Goal: Task Accomplishment & Management: Use online tool/utility

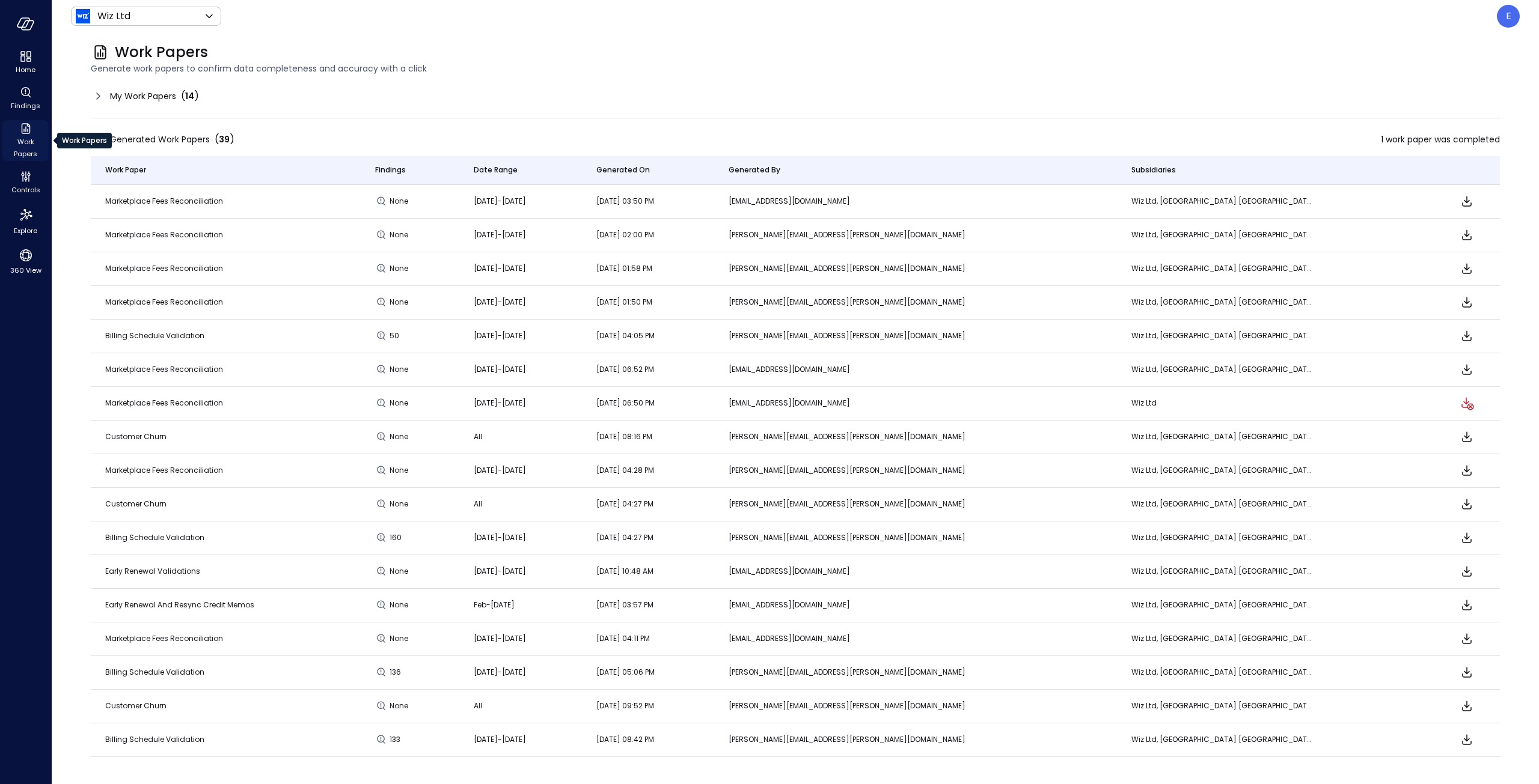
click at [22, 129] on icon "Work Papers" at bounding box center [26, 129] width 15 height 15
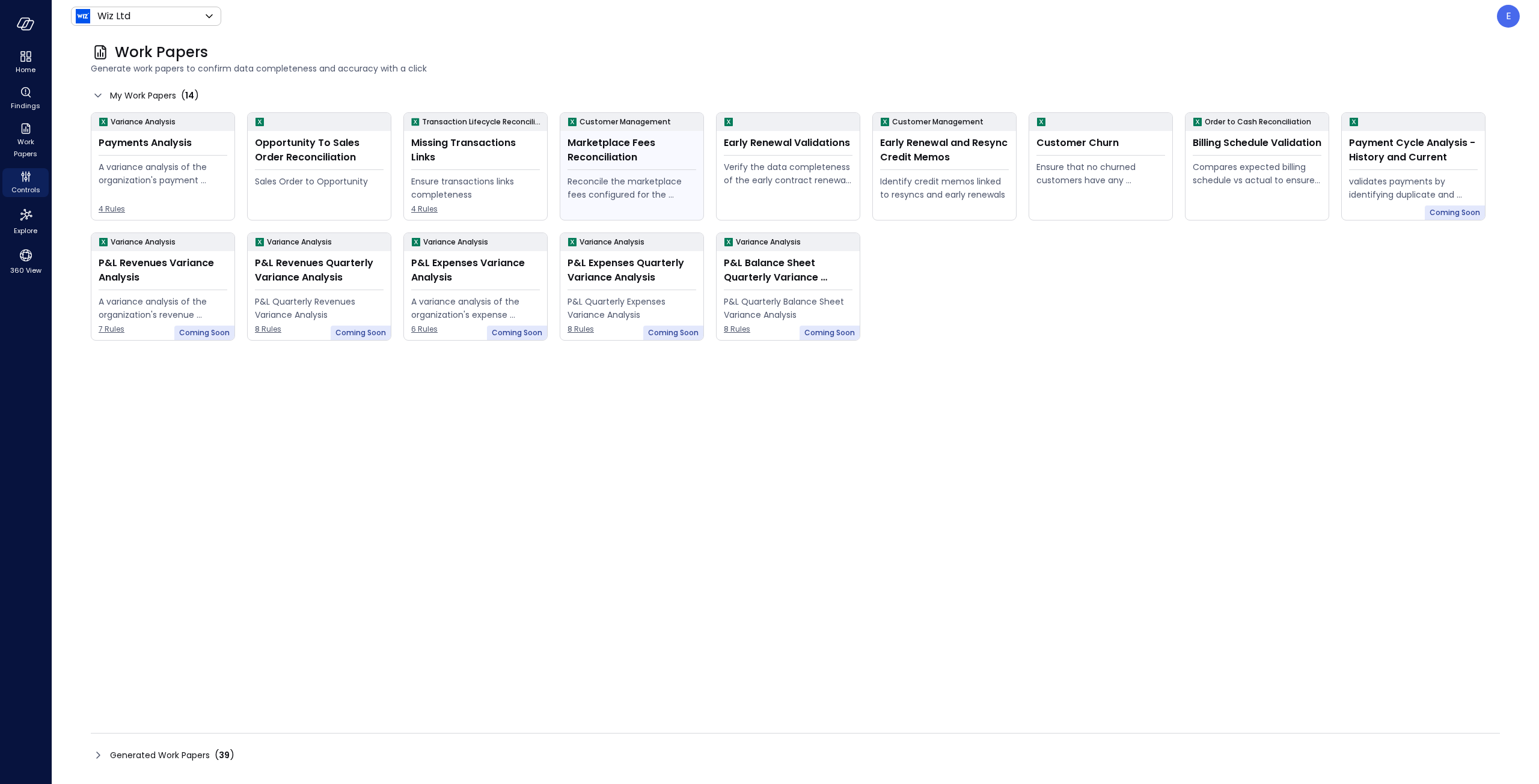
click at [664, 164] on div "Marketplace Fees Reconciliation" at bounding box center [632, 150] width 129 height 29
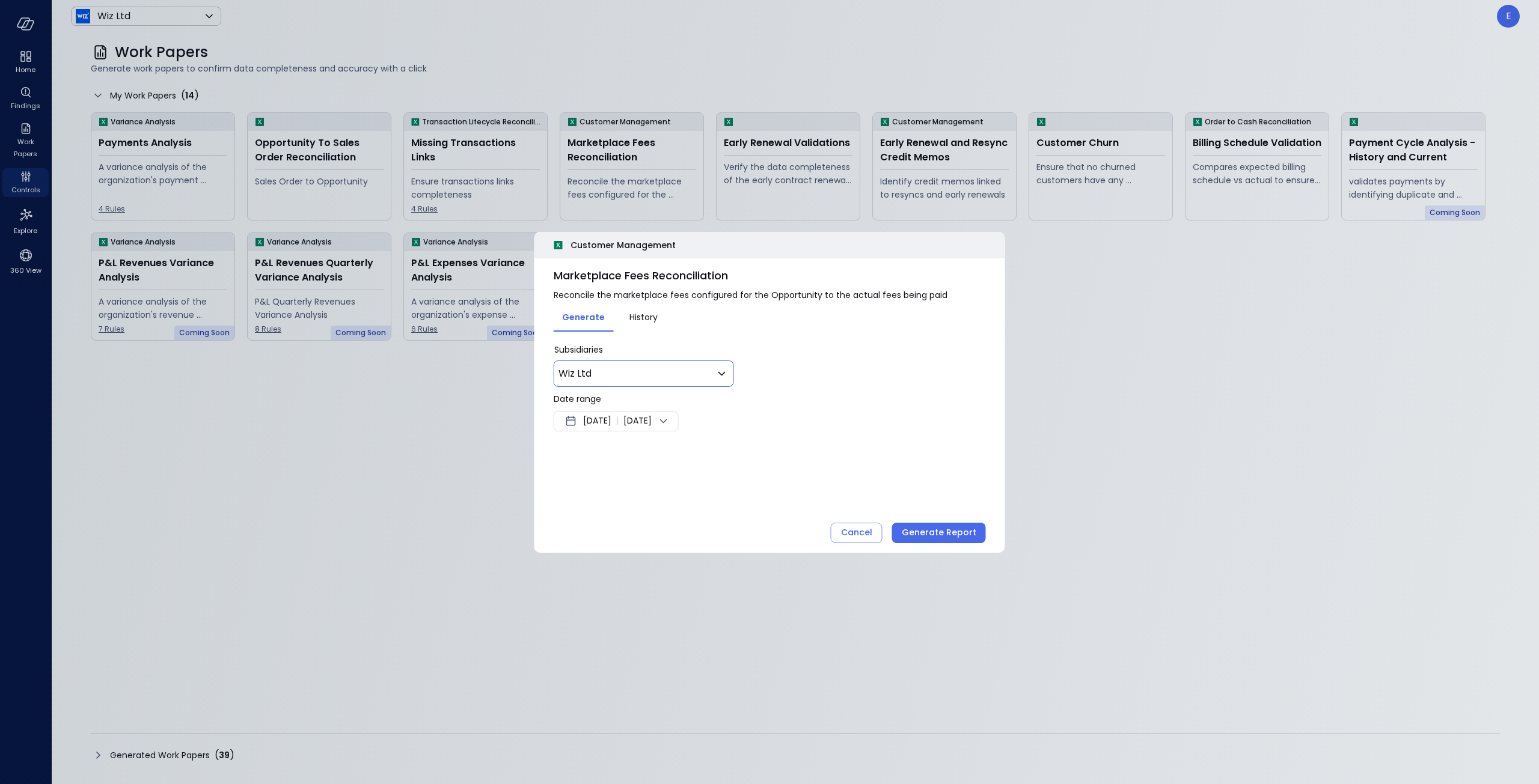
click at [707, 370] on body "Home Findings Work Papers Controls Explore 360 View Wiz Ltd ****** ​ E Work Pap…" at bounding box center [770, 392] width 1539 height 784
click at [584, 449] on li "Wiz US" at bounding box center [643, 453] width 166 height 22
click at [586, 470] on li "Wiz UK" at bounding box center [643, 474] width 166 height 22
type input "********"
click at [788, 386] on div at bounding box center [770, 392] width 1539 height 784
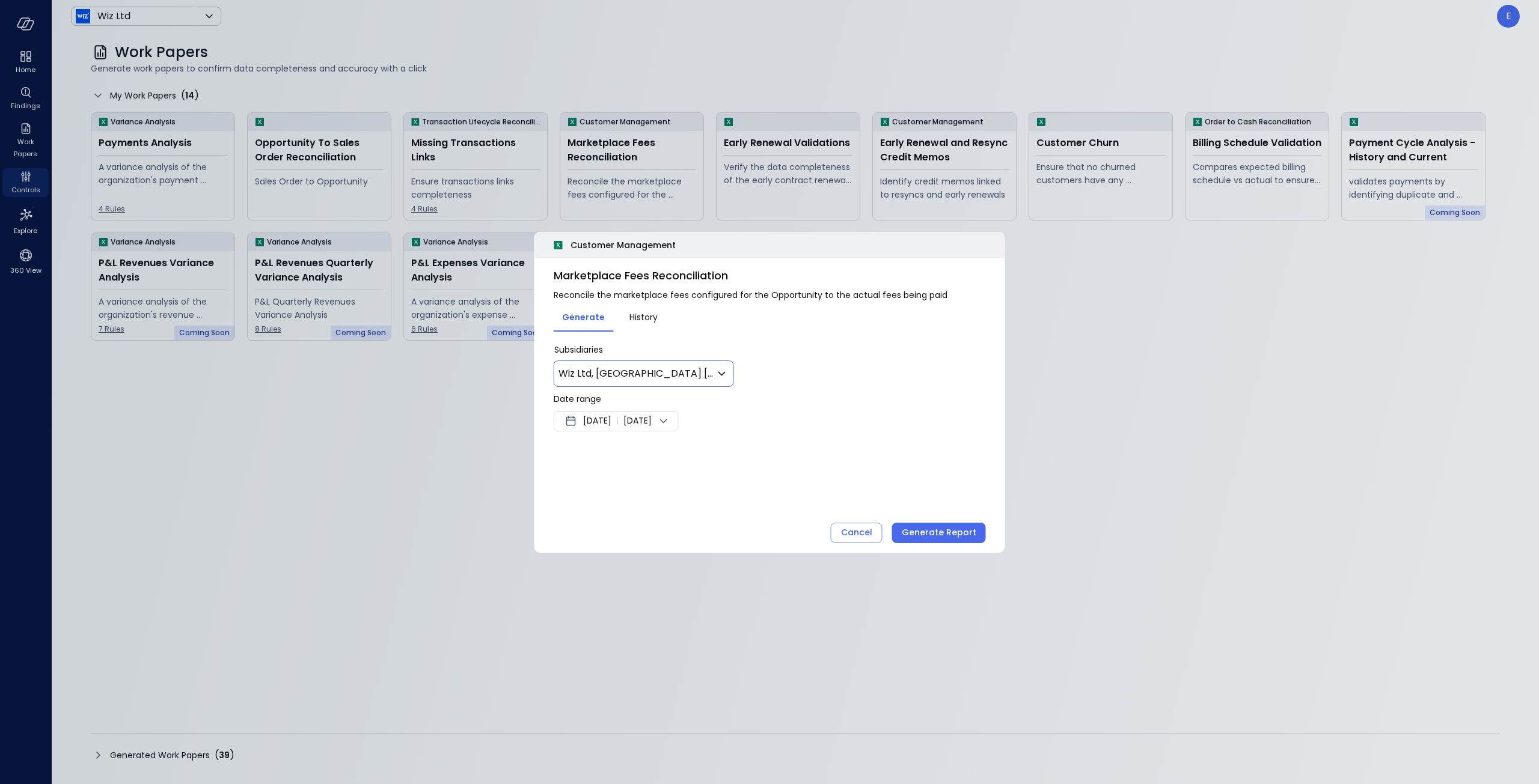
click at [612, 426] on span "Aug 18, 2025" at bounding box center [597, 421] width 28 height 15
click at [700, 448] on button "<" at bounding box center [707, 453] width 22 height 22
click at [703, 447] on button "<" at bounding box center [707, 453] width 22 height 22
click at [674, 493] on button "1" at bounding box center [671, 495] width 13 height 13
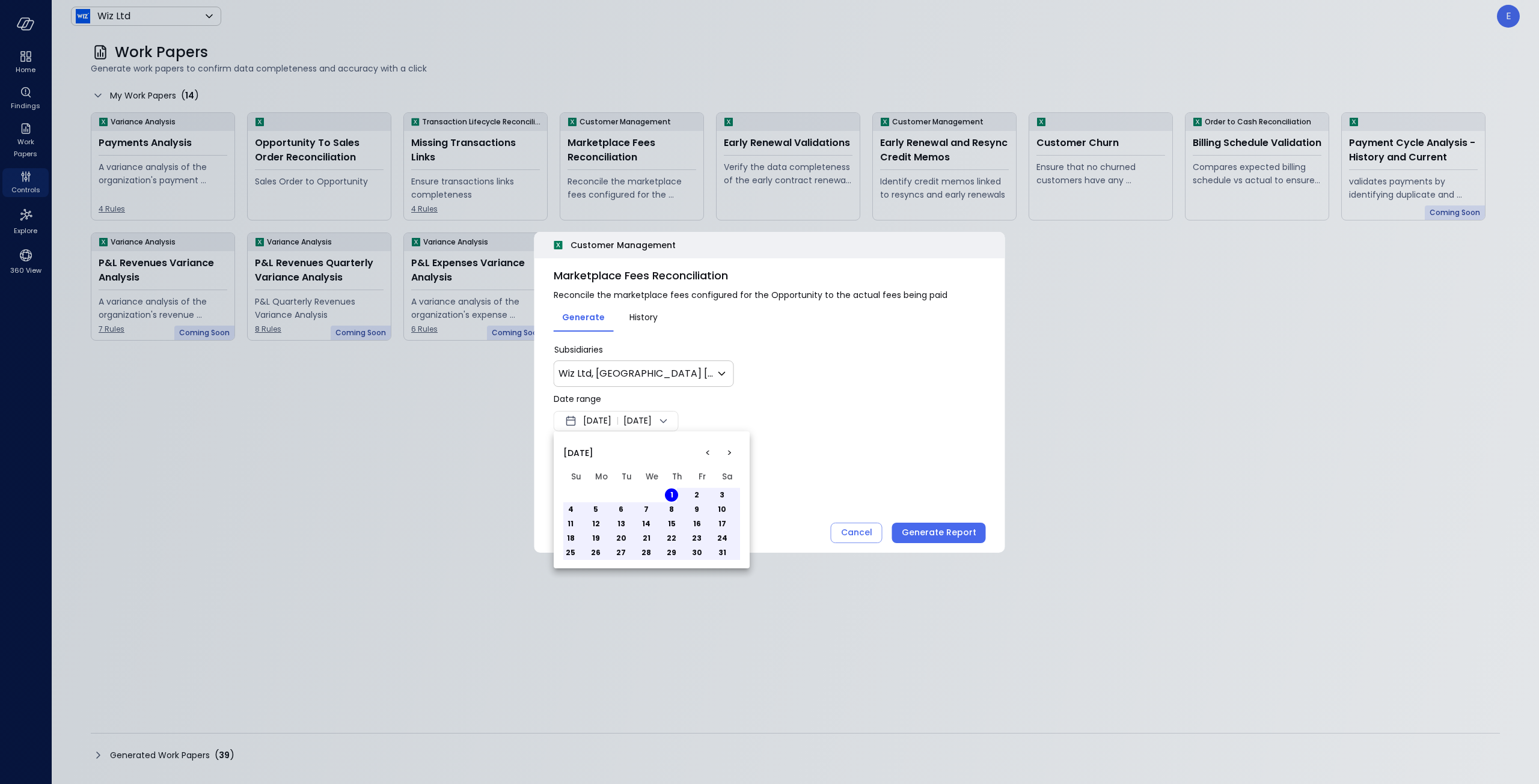
click at [695, 423] on div at bounding box center [770, 392] width 1539 height 784
click at [679, 412] on div "May 1, 2025 | Aug 25, 2025" at bounding box center [616, 421] width 125 height 20
click at [729, 459] on button ">" at bounding box center [729, 453] width 22 height 22
click at [709, 459] on button "<" at bounding box center [707, 453] width 22 height 22
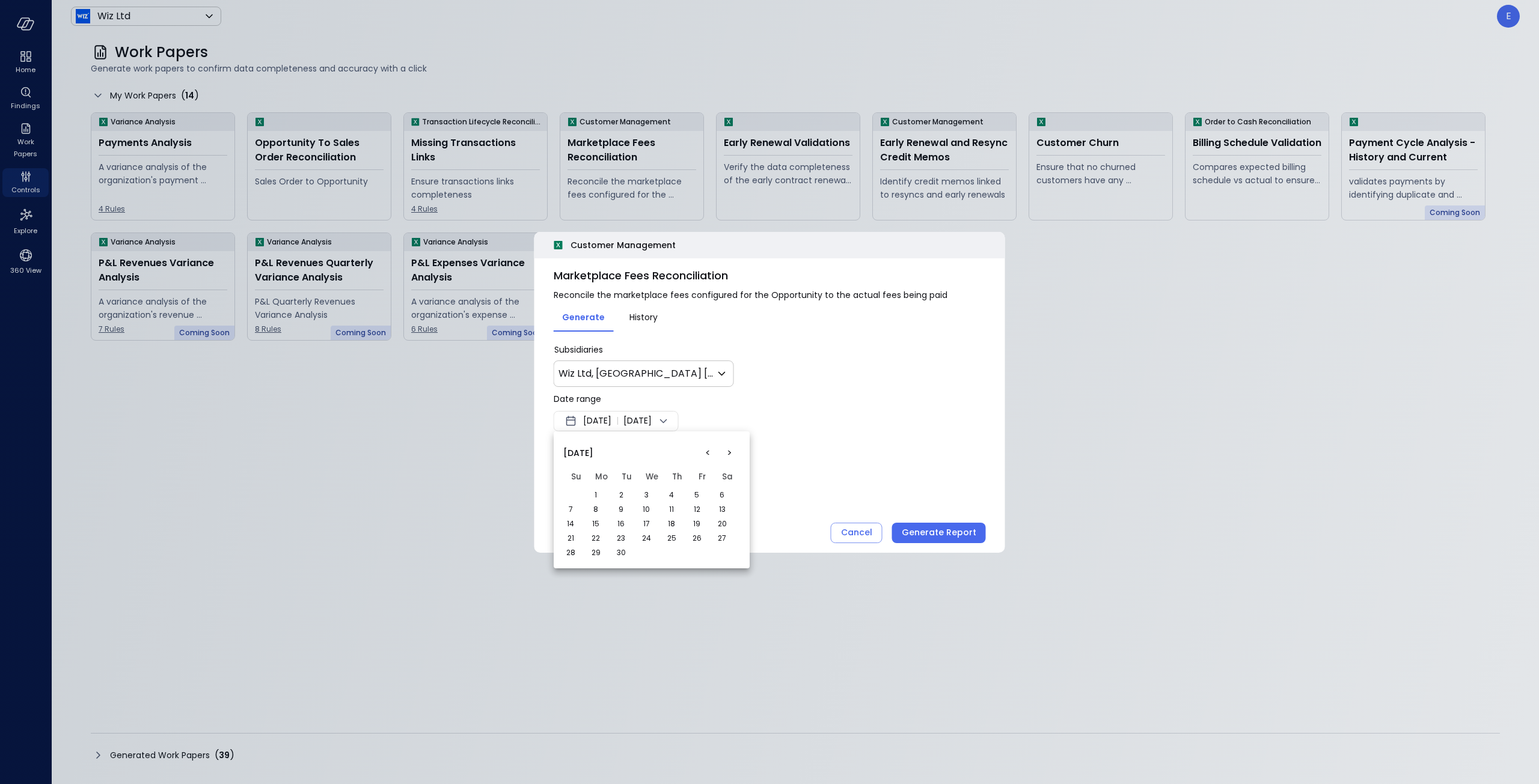
click at [709, 459] on button "<" at bounding box center [707, 453] width 22 height 22
click at [707, 458] on button "<" at bounding box center [707, 453] width 22 height 22
click at [678, 549] on td "31" at bounding box center [677, 553] width 25 height 15
click at [668, 418] on div at bounding box center [770, 392] width 1539 height 784
click at [612, 419] on span "May 1, 2025" at bounding box center [597, 421] width 28 height 15
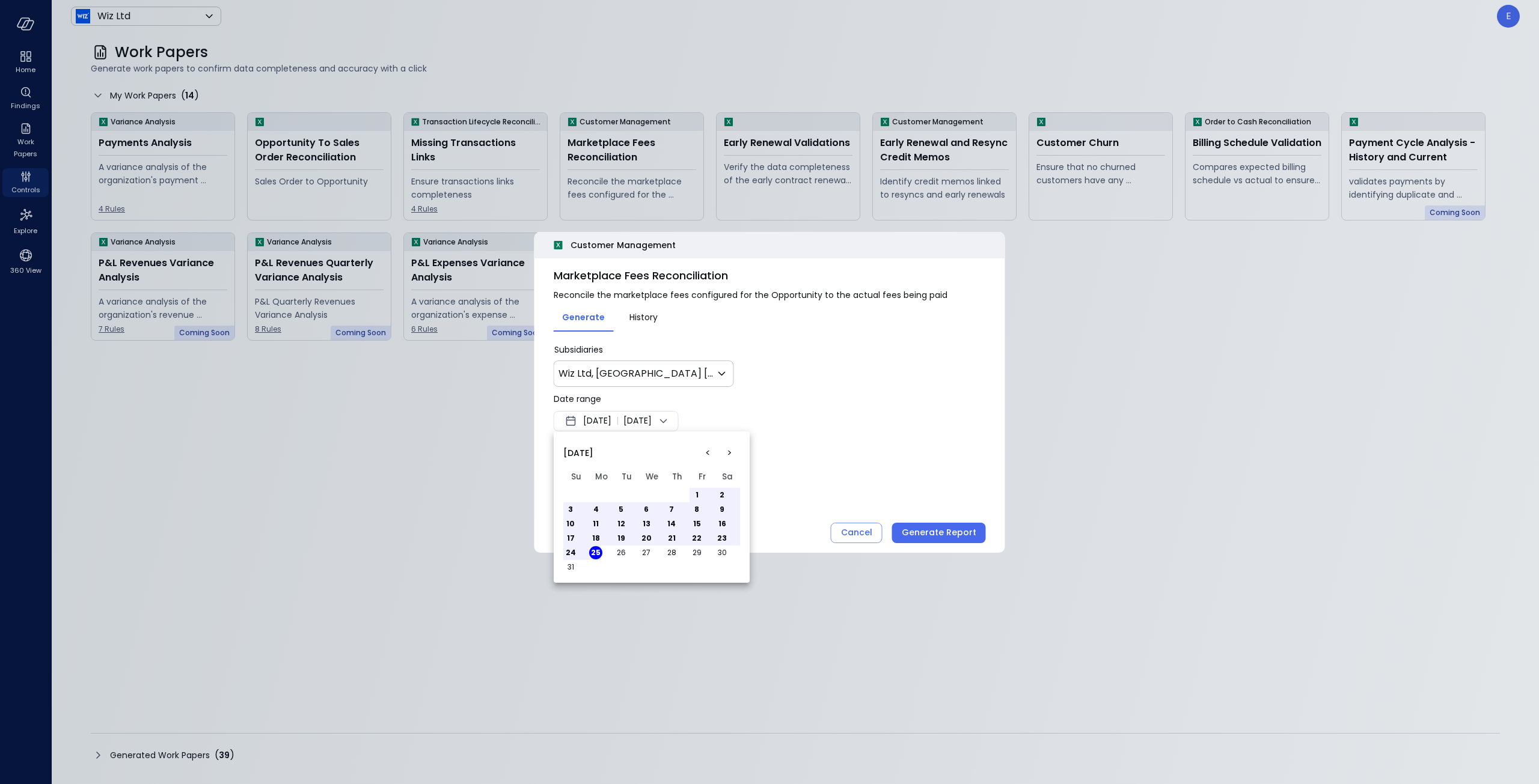
click at [677, 421] on div at bounding box center [770, 392] width 1539 height 784
click at [601, 423] on span "May 1, 2025" at bounding box center [597, 421] width 28 height 15
click at [709, 453] on button "<" at bounding box center [707, 453] width 22 height 22
click at [672, 551] on button "31" at bounding box center [671, 553] width 13 height 13
click at [938, 525] on div at bounding box center [770, 392] width 1539 height 784
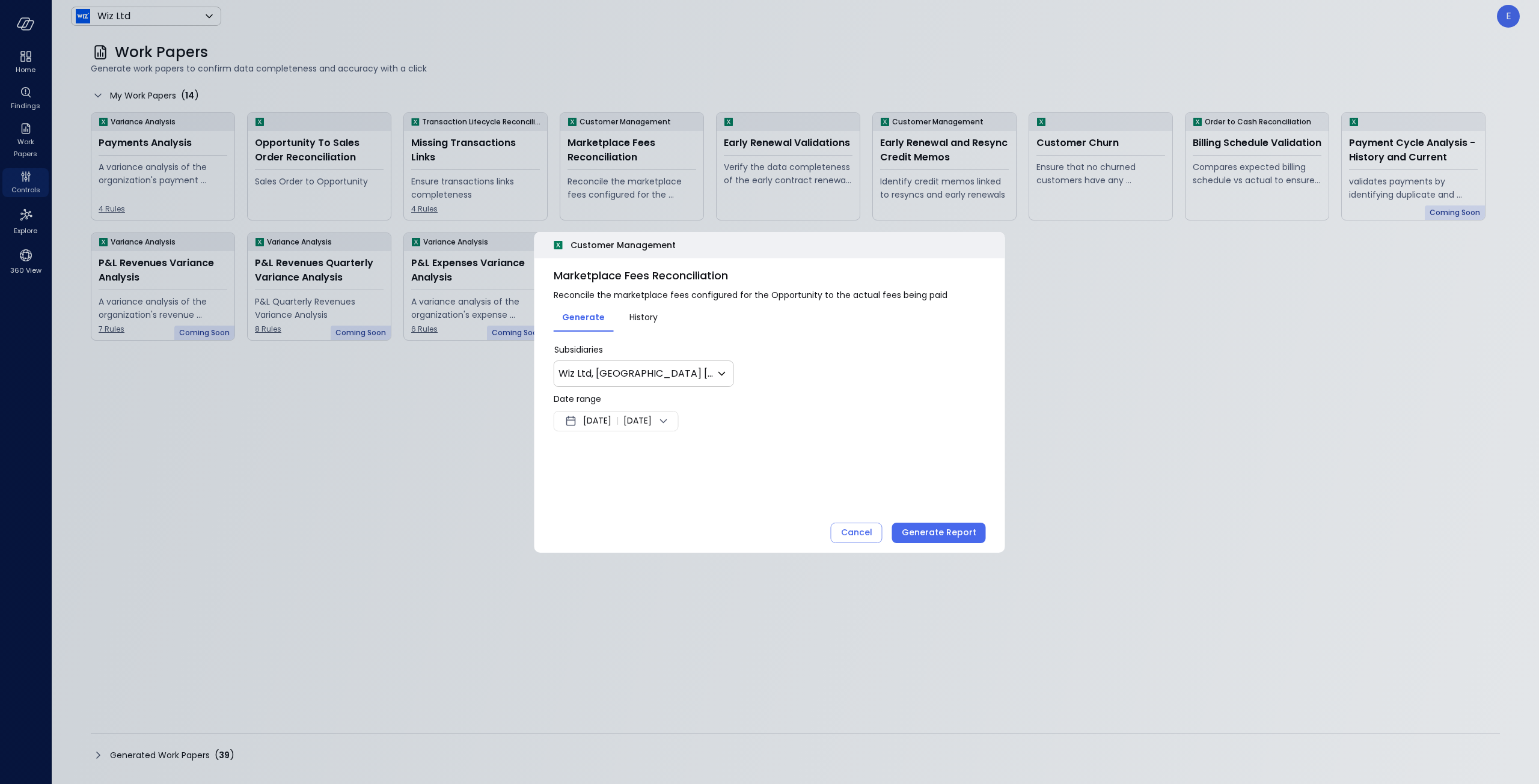
click at [939, 530] on div "Generate Report" at bounding box center [939, 533] width 75 height 15
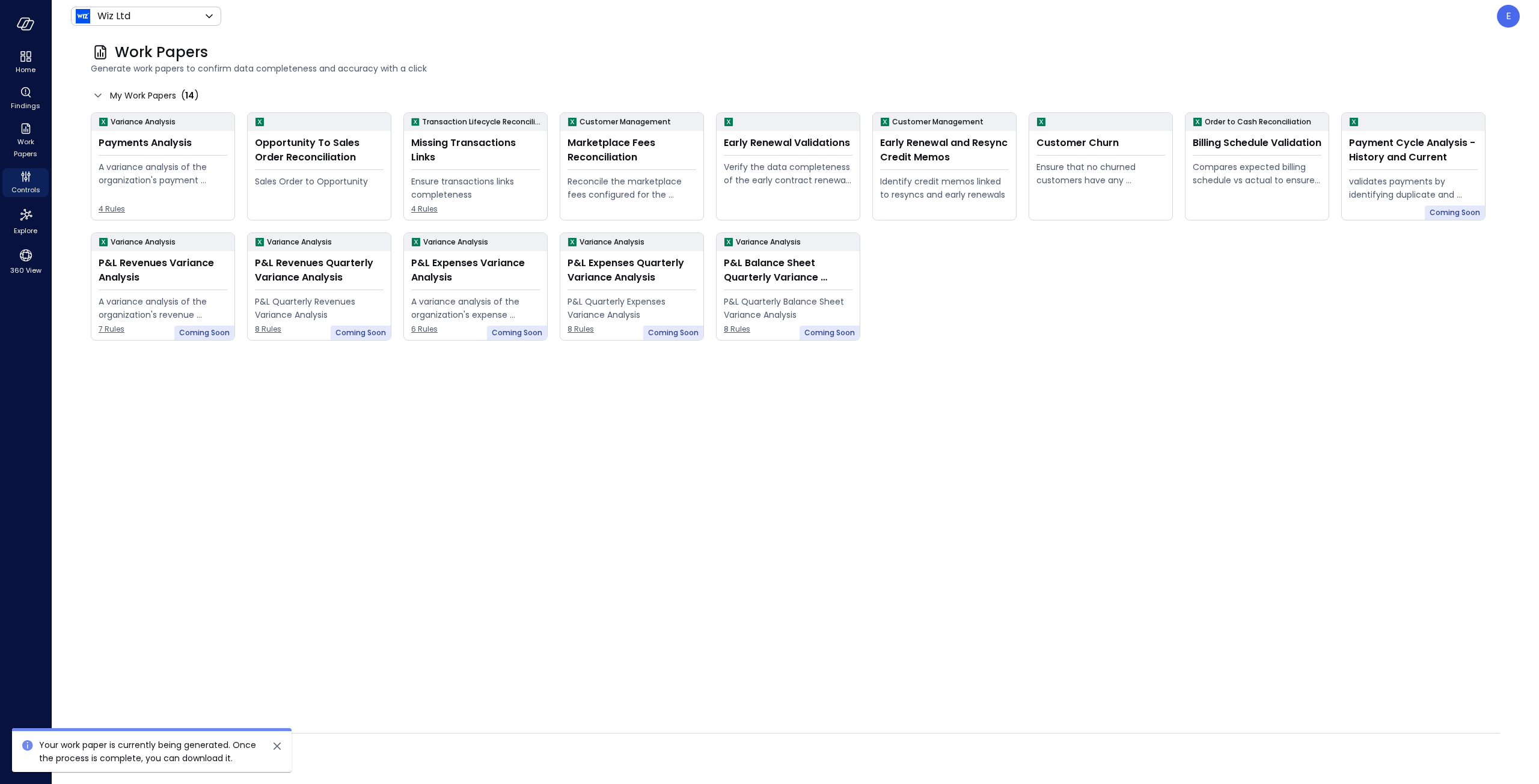
click at [1099, 754] on div "Generated Work Papers ( 39 )" at bounding box center [795, 755] width 1409 height 20
click at [914, 764] on div "Generated Work Papers ( 40 )" at bounding box center [795, 755] width 1409 height 20
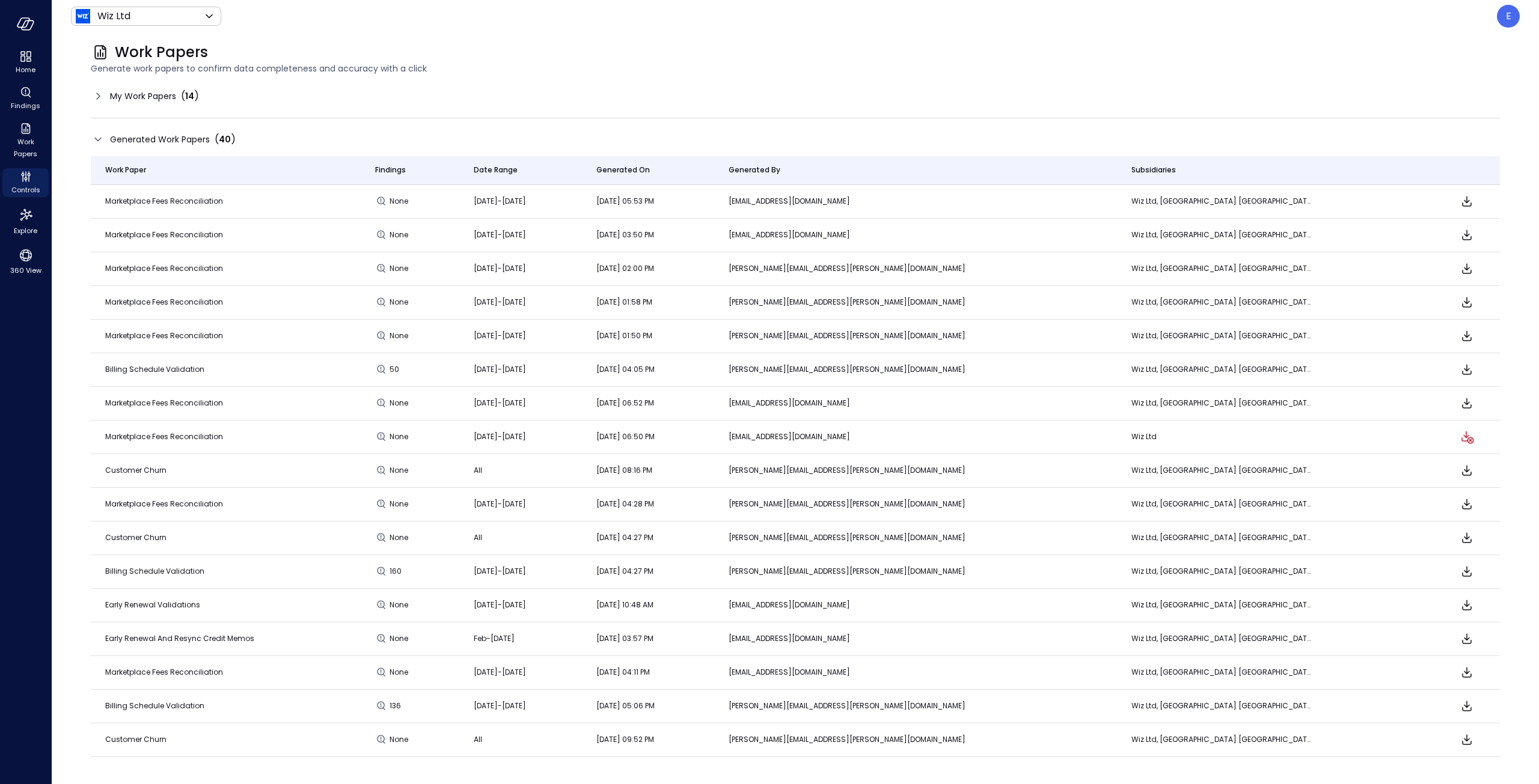
click at [1449, 196] on div at bounding box center [1467, 201] width 36 height 15
click at [1452, 191] on td at bounding box center [1467, 202] width 66 height 34
click at [1459, 200] on icon "Download" at bounding box center [1466, 201] width 15 height 15
